Goal: Transaction & Acquisition: Purchase product/service

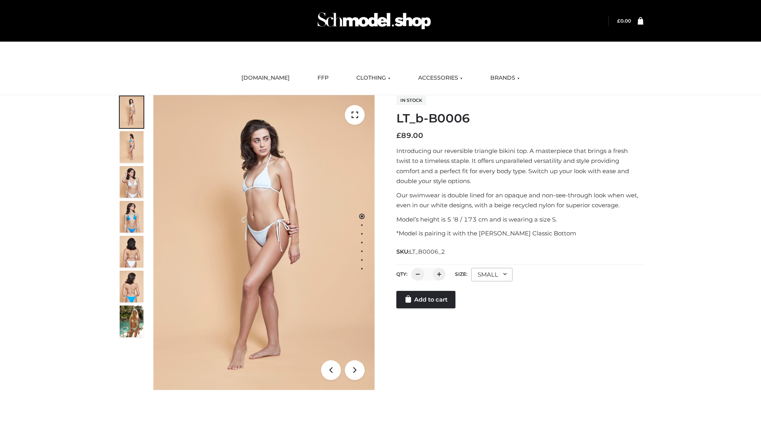
click at [427, 300] on link "Add to cart" at bounding box center [425, 299] width 59 height 17
